Goal: Transaction & Acquisition: Purchase product/service

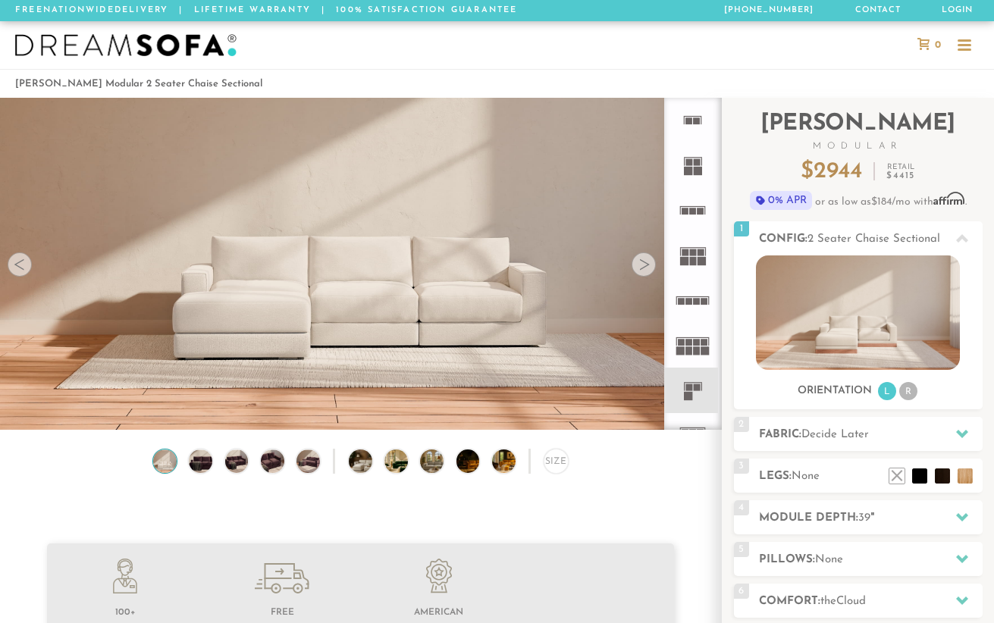
click at [169, 467] on img at bounding box center [165, 462] width 28 height 24
click at [205, 460] on img at bounding box center [201, 462] width 28 height 24
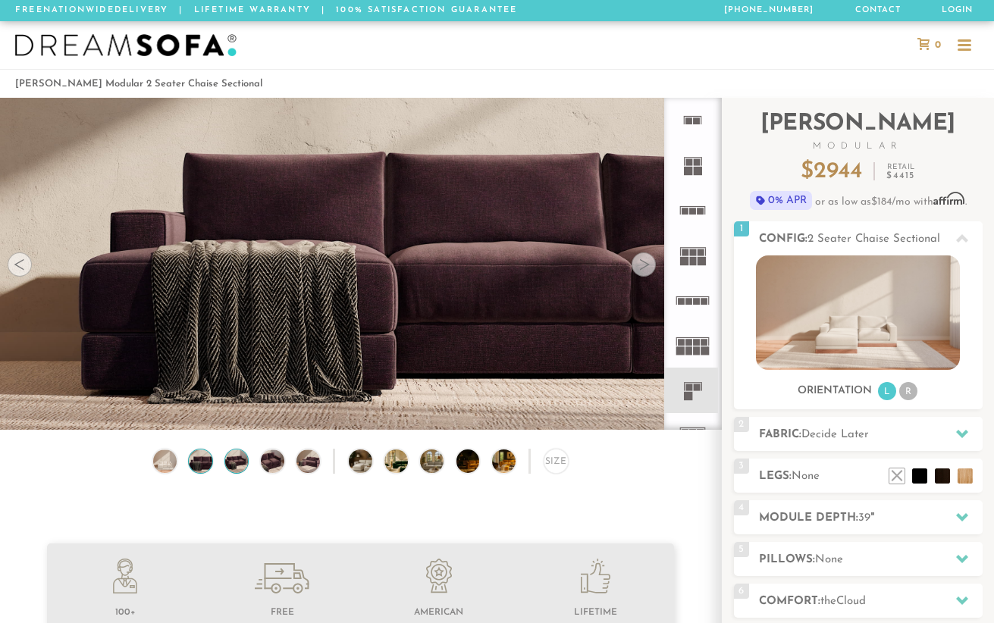
click at [237, 463] on img at bounding box center [237, 462] width 28 height 24
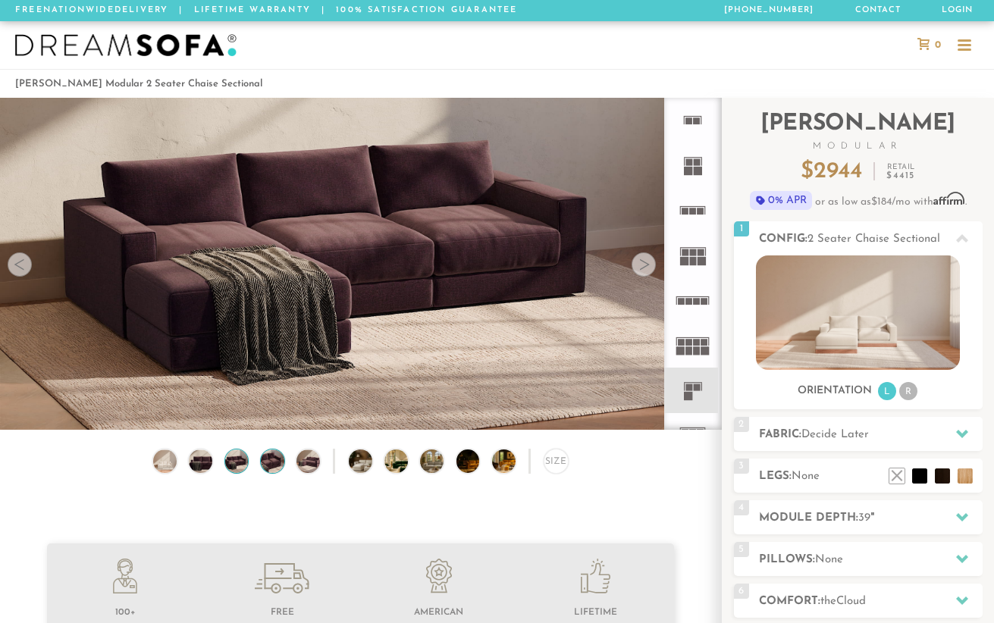
click at [273, 460] on img at bounding box center [273, 462] width 28 height 24
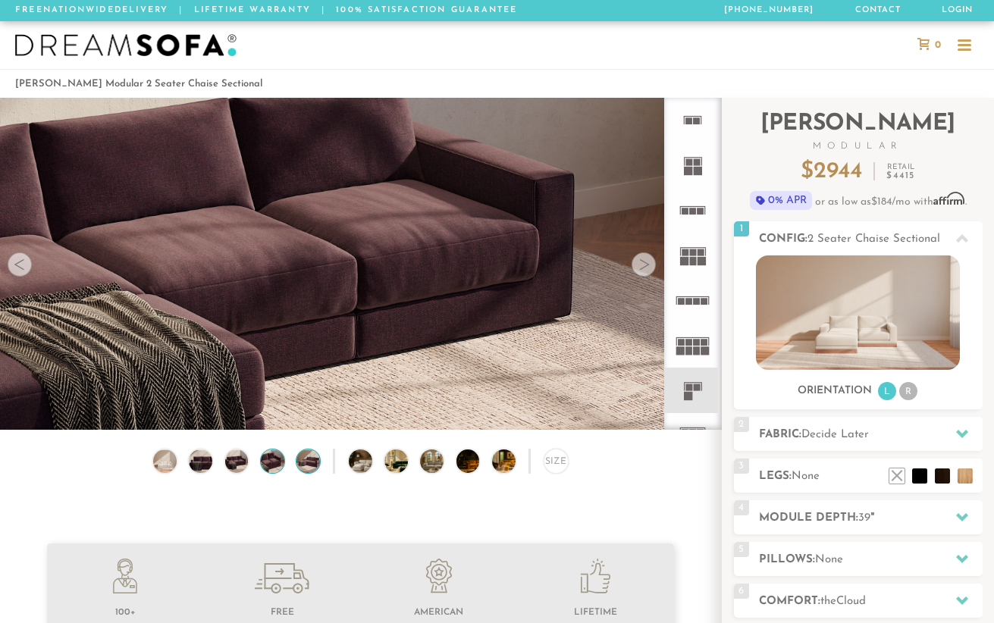
click at [303, 462] on img at bounding box center [308, 462] width 28 height 24
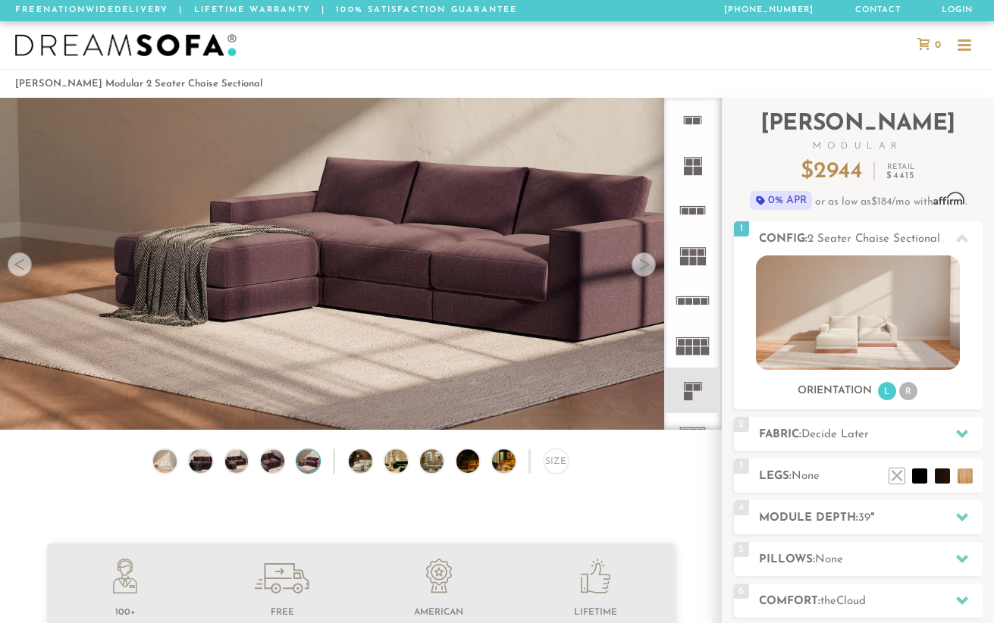
click at [372, 467] on div "Size" at bounding box center [360, 465] width 721 height 33
click at [365, 461] on img at bounding box center [370, 462] width 42 height 24
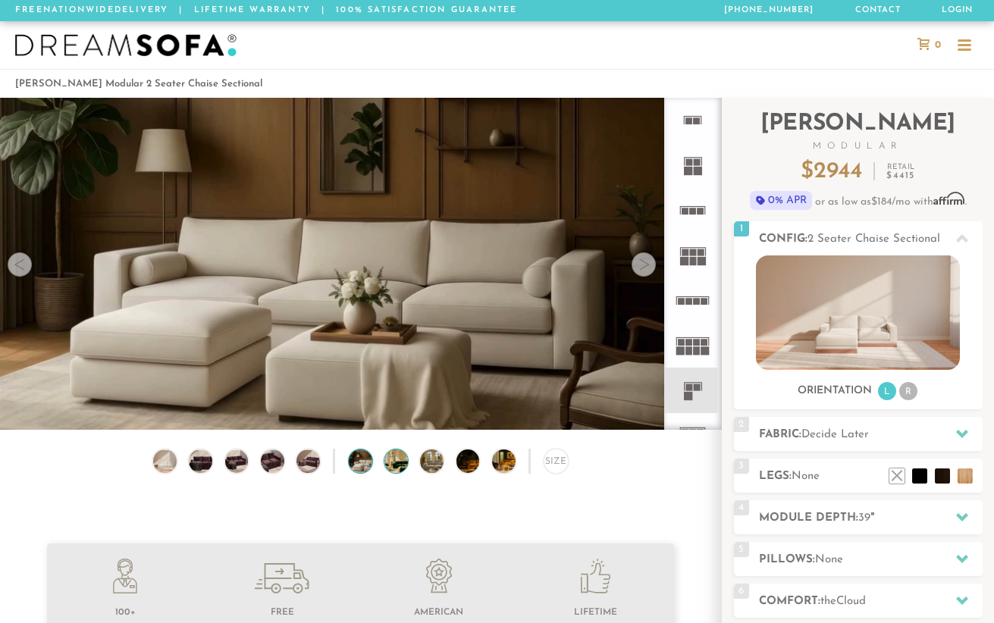
click at [404, 462] on img at bounding box center [406, 462] width 42 height 24
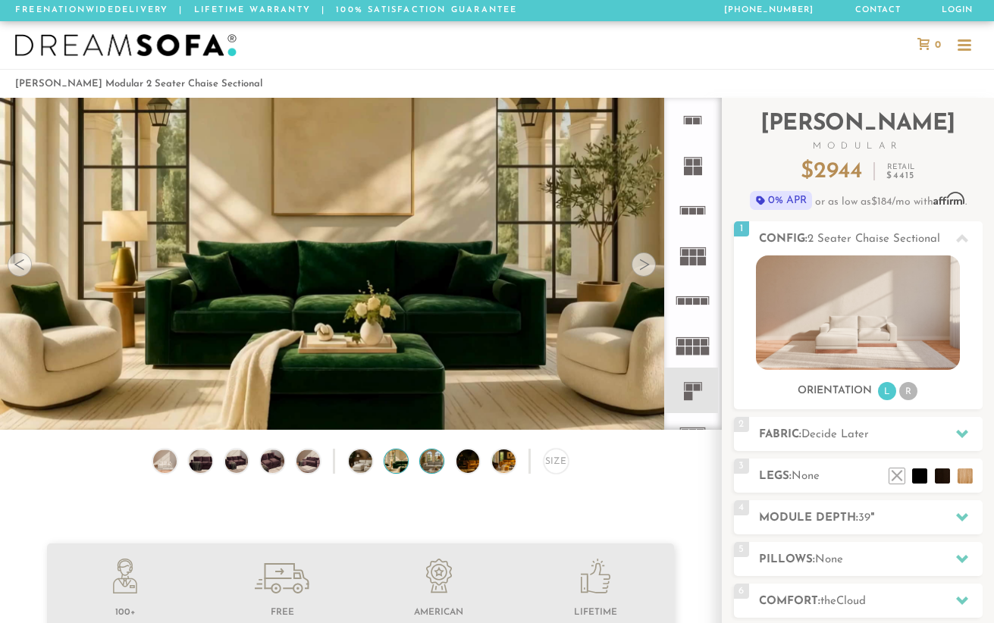
click at [439, 463] on img at bounding box center [441, 462] width 42 height 24
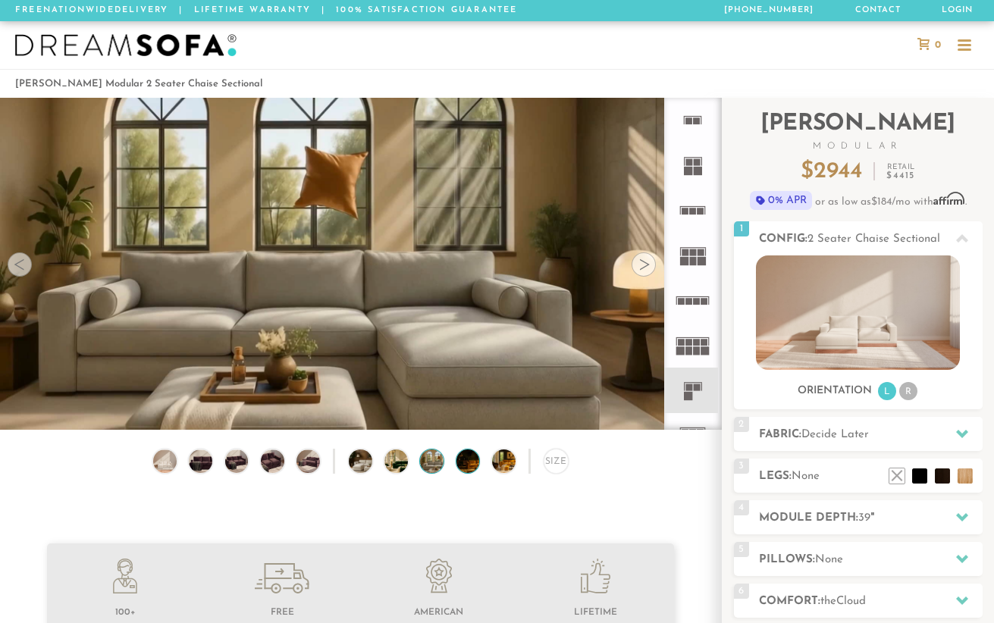
click at [473, 461] on img at bounding box center [478, 462] width 42 height 24
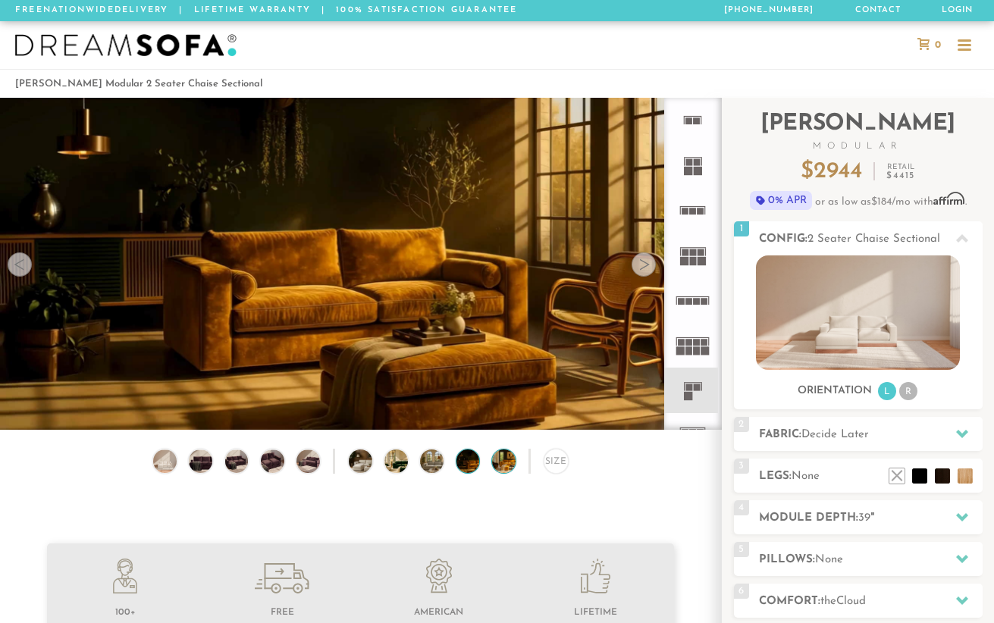
click at [508, 462] on img at bounding box center [513, 462] width 42 height 24
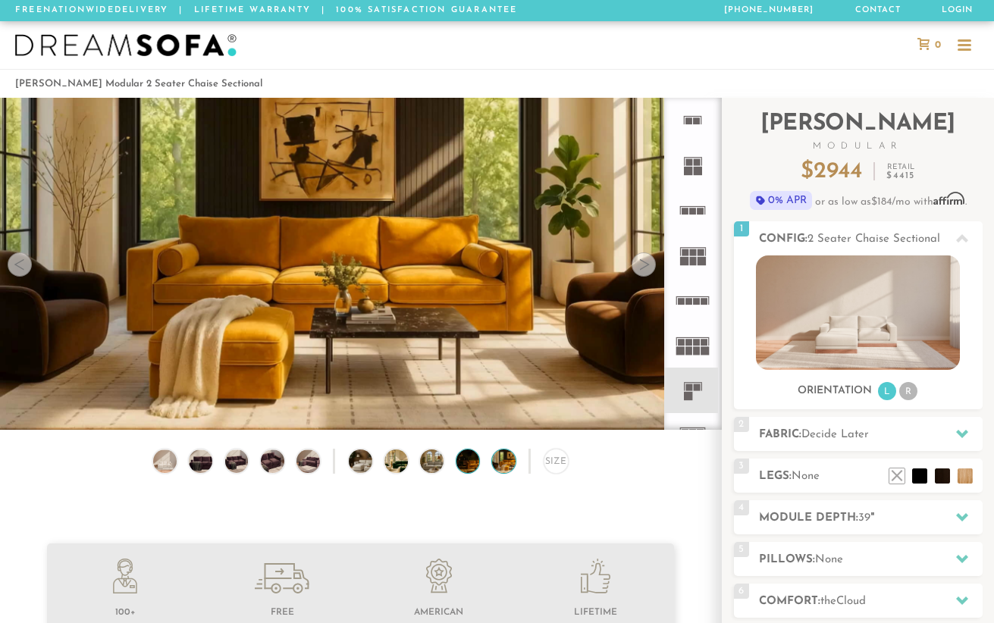
click at [461, 464] on img at bounding box center [478, 462] width 42 height 24
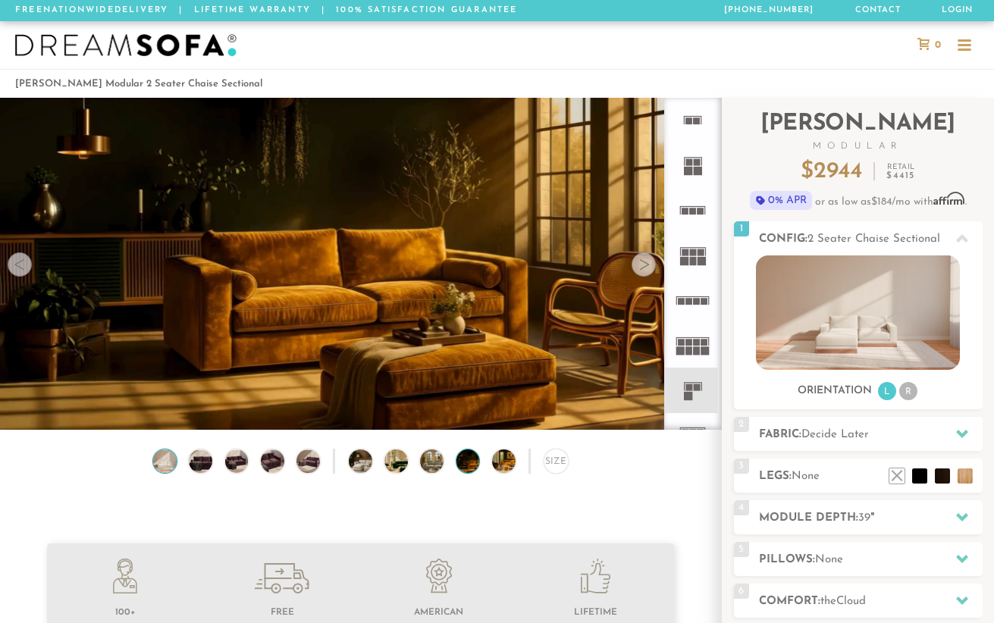
click at [168, 469] on img at bounding box center [165, 462] width 28 height 24
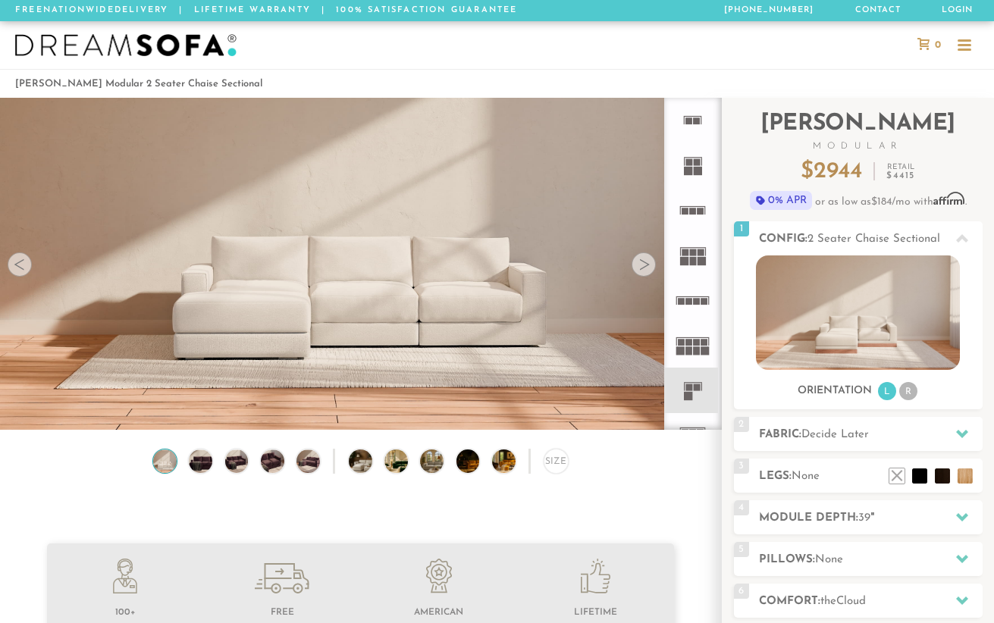
click at [325, 327] on img at bounding box center [360, 400] width 721 height 721
